Goal: Task Accomplishment & Management: Manage account settings

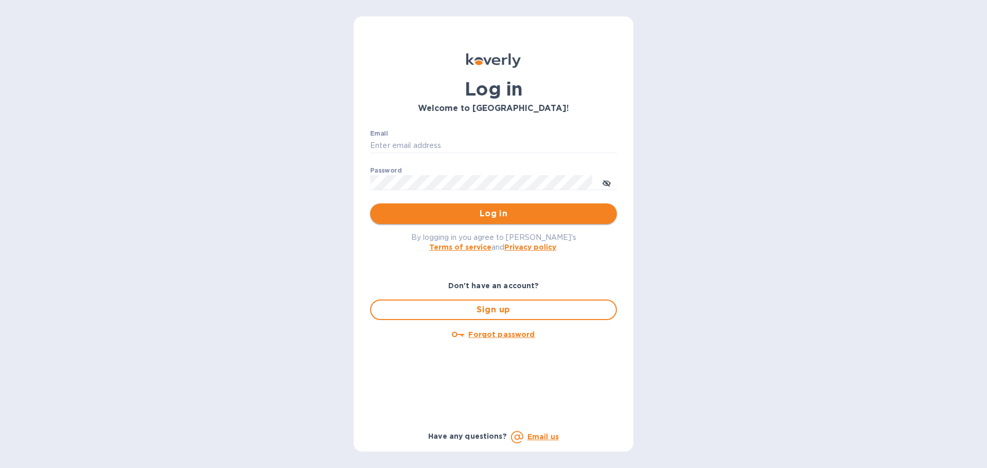
type input "[PERSON_NAME][EMAIL_ADDRESS][DOMAIN_NAME]"
click at [486, 211] on span "Log in" at bounding box center [493, 214] width 230 height 12
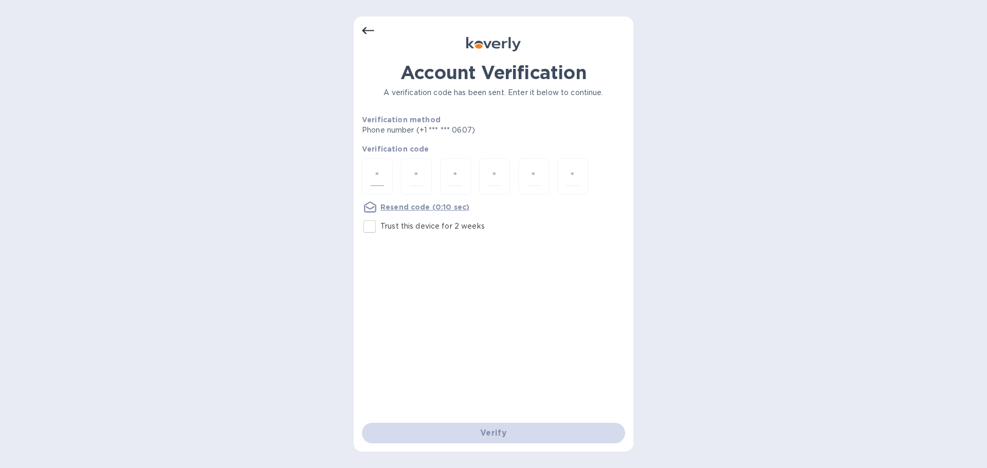
click at [382, 188] on div at bounding box center [377, 176] width 31 height 37
type input "6"
type input "3"
type input "9"
type input "5"
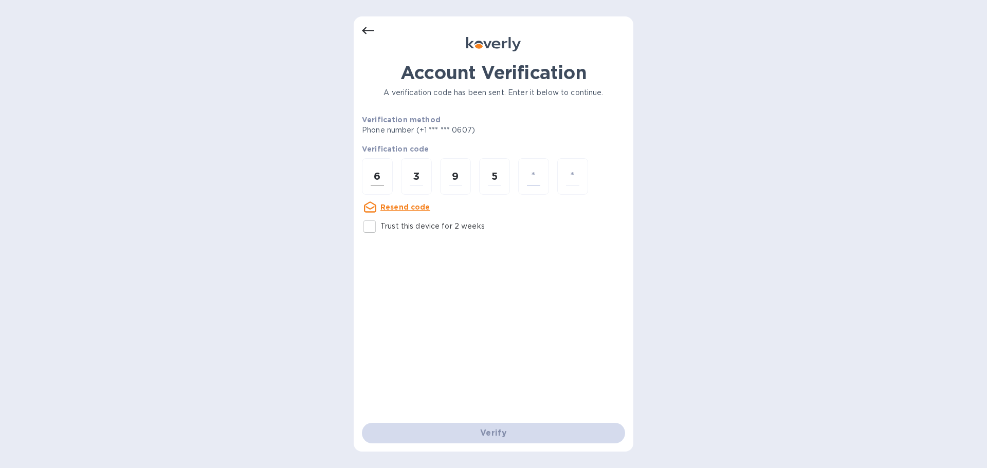
type input "1"
type input "4"
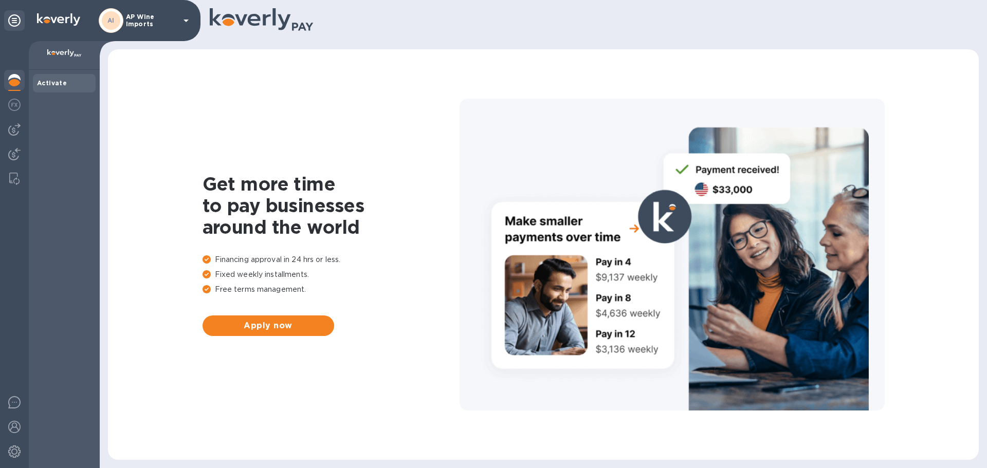
click at [175, 27] on p "AP Wine Imports" at bounding box center [151, 20] width 51 height 14
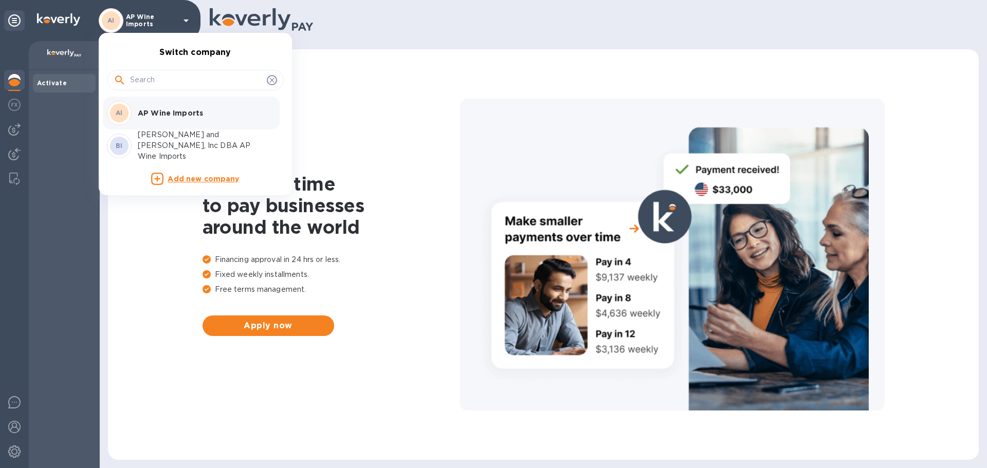
click at [177, 139] on p "[PERSON_NAME] and [PERSON_NAME], Inc DBA AP Wine Imports" at bounding box center [203, 146] width 130 height 32
